Goal: Information Seeking & Learning: Learn about a topic

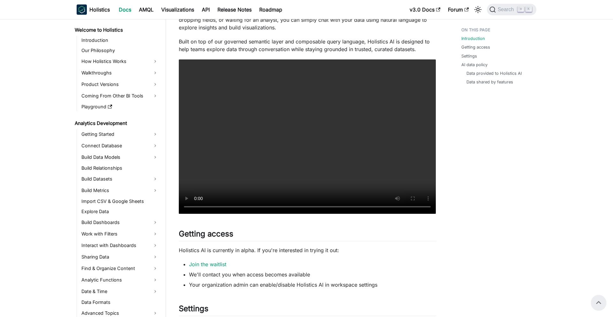
scroll to position [244, 0]
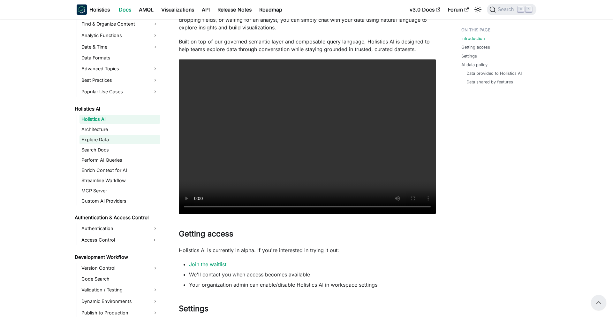
click at [107, 142] on link "Explore Data" at bounding box center [119, 139] width 81 height 9
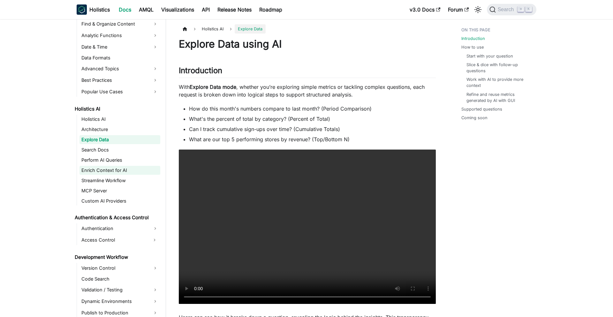
click at [112, 170] on link "Enrich Context for AI" at bounding box center [119, 170] width 81 height 9
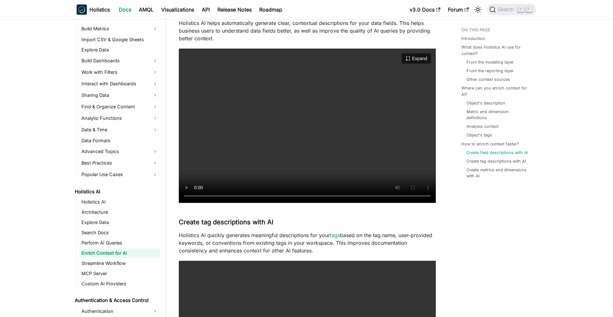
scroll to position [1155, 0]
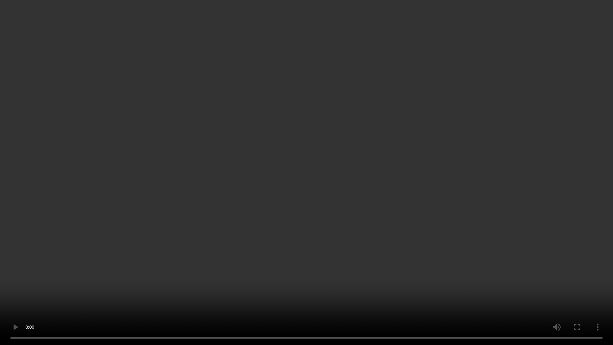
click at [226, 233] on video "Your browser does not support embedding video, but you can download it ." at bounding box center [306, 172] width 613 height 345
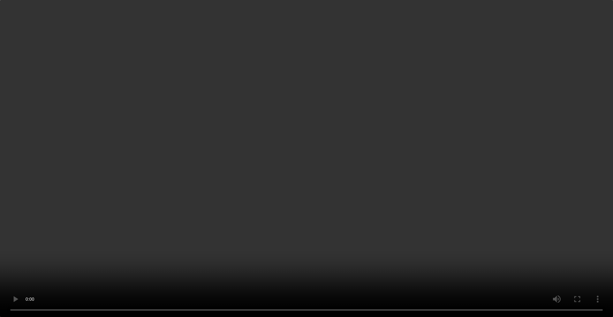
scroll to position [1315, 0]
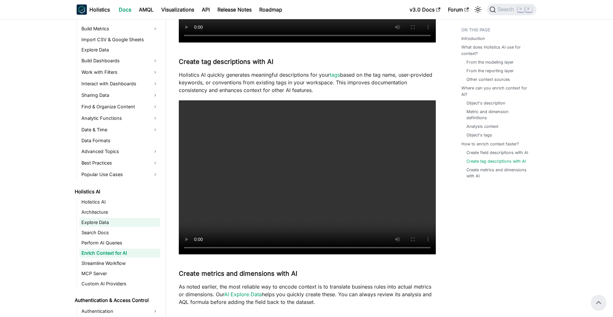
click at [112, 222] on link "Explore Data" at bounding box center [119, 222] width 81 height 9
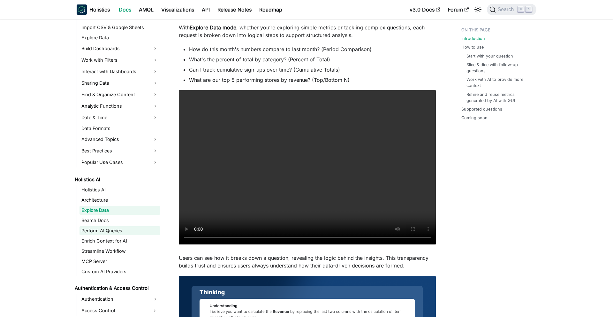
scroll to position [176, 0]
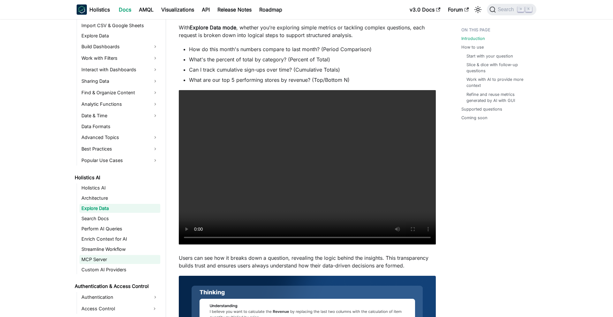
click at [124, 257] on link "MCP Server" at bounding box center [119, 259] width 81 height 9
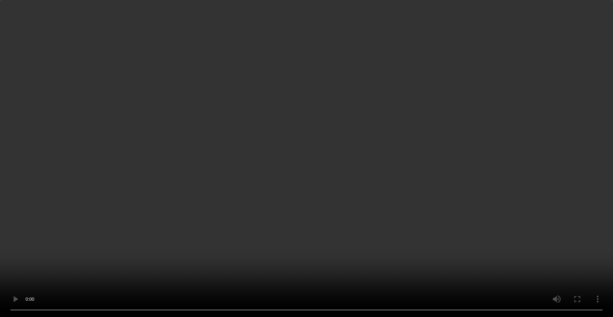
scroll to position [71, 0]
